Goal: Information Seeking & Learning: Learn about a topic

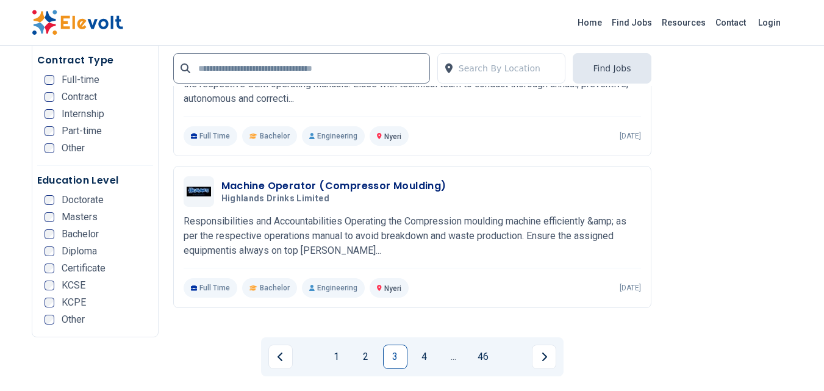
scroll to position [2685, 0]
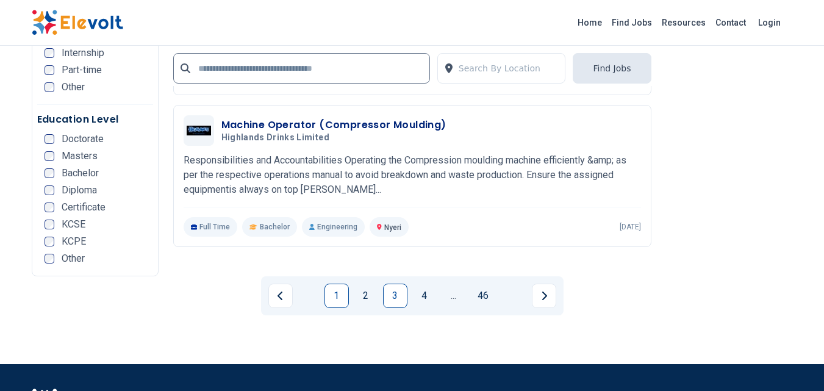
click at [342, 298] on link "1" at bounding box center [337, 296] width 24 height 24
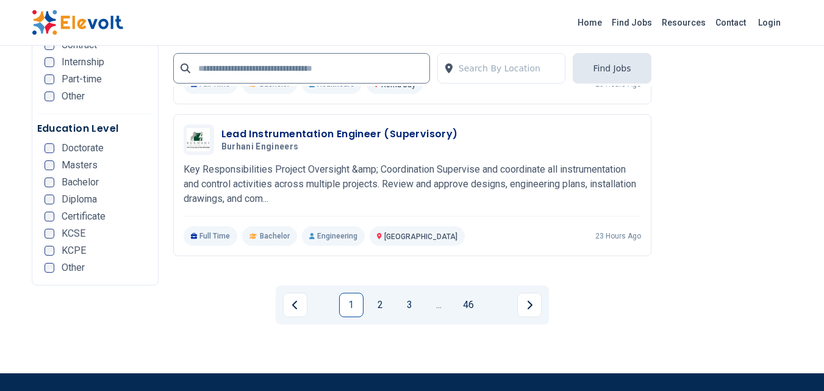
scroll to position [2685, 0]
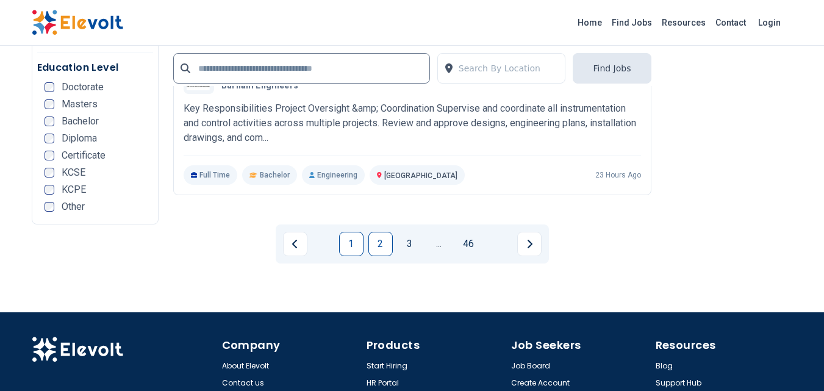
click at [386, 250] on link "2" at bounding box center [381, 244] width 24 height 24
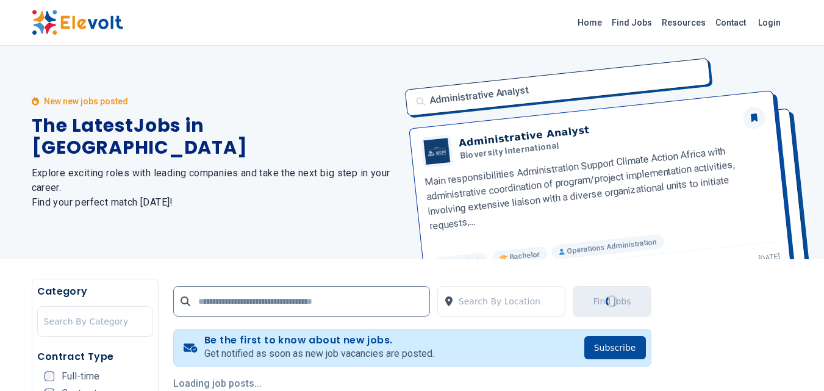
scroll to position [122, 0]
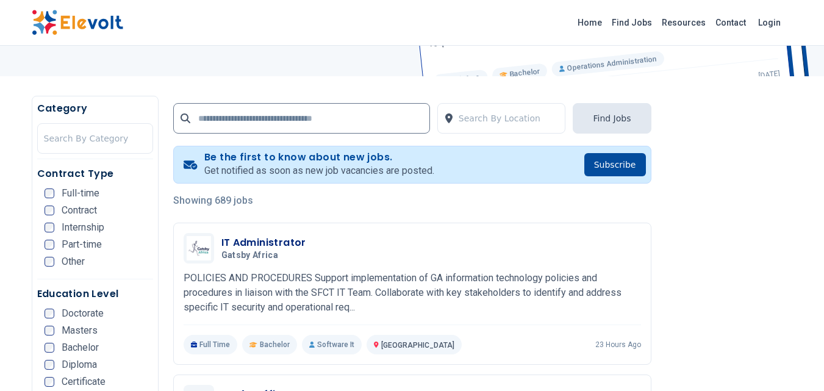
scroll to position [244, 0]
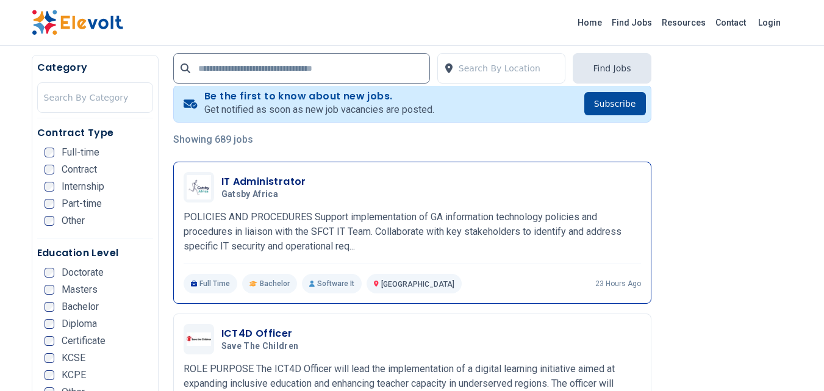
click at [309, 222] on p "POLICIES AND PROCEDURES Support implementation of GA information technology pol…" at bounding box center [413, 232] width 458 height 44
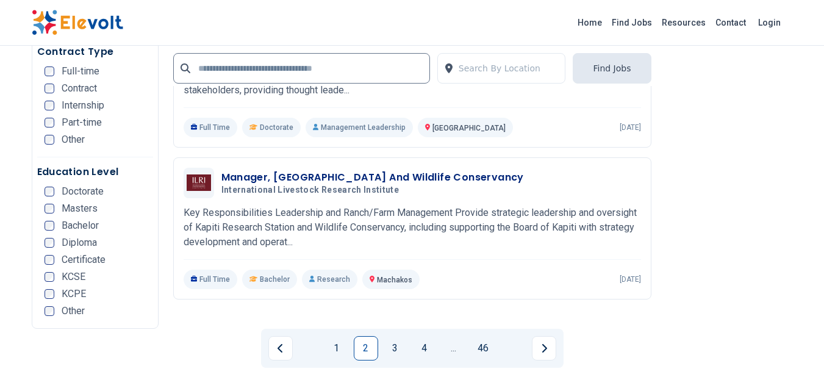
scroll to position [2746, 0]
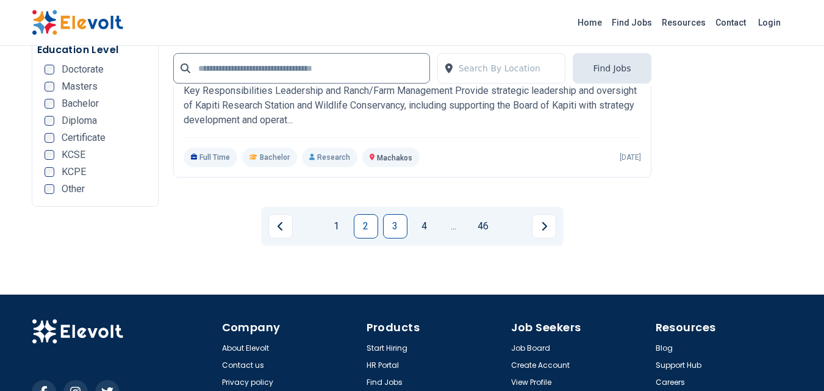
click at [397, 216] on link "3" at bounding box center [395, 226] width 24 height 24
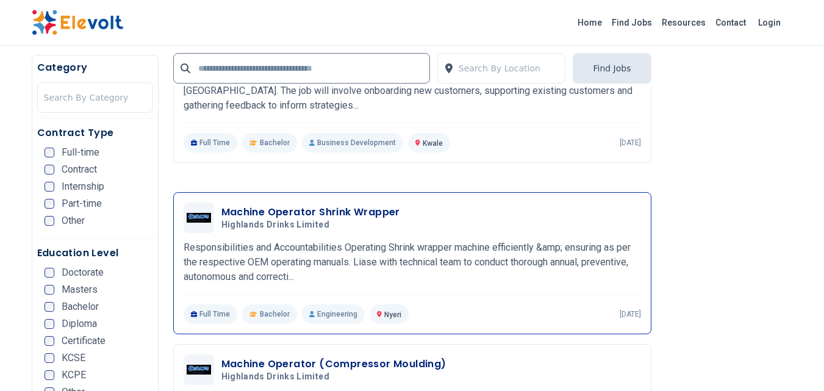
scroll to position [2624, 0]
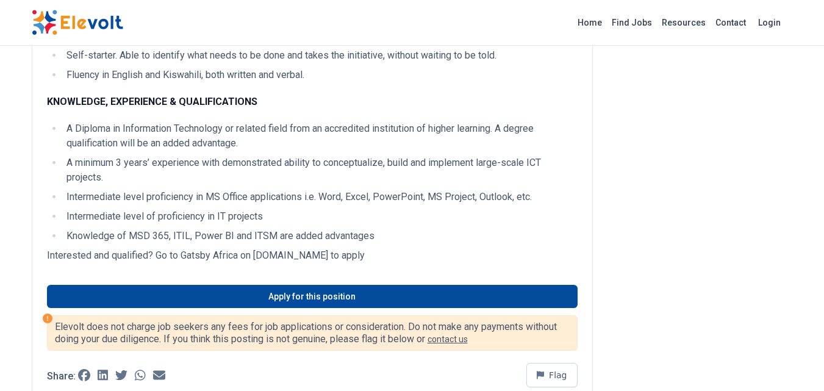
scroll to position [915, 0]
